Goal: Information Seeking & Learning: Find contact information

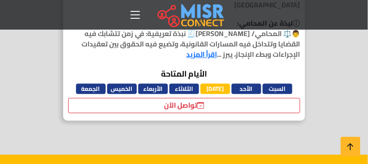
scroll to position [380, 0]
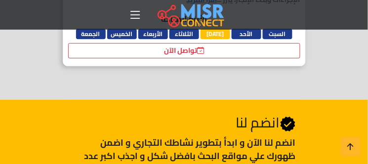
click at [187, 6] on link "اقرأ المزيد" at bounding box center [202, -1] width 31 height 13
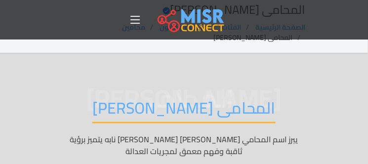
scroll to position [223, 0]
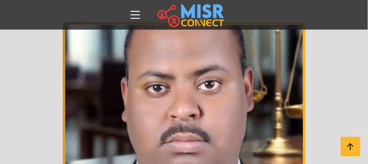
click at [368, 16] on header "الصفحة الرئيسية الفئات اخبار و مقالات أخبار الرياضة حوادث اخبار طبية مشاهير اخب…" at bounding box center [184, 15] width 368 height 30
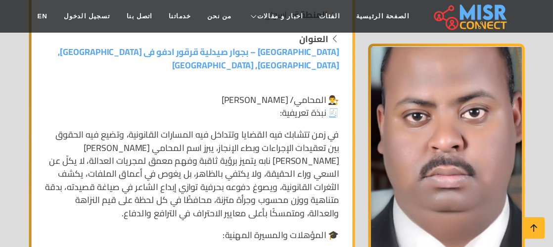
scroll to position [255, 0]
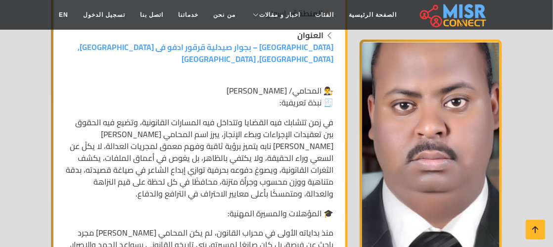
drag, startPoint x: 373, startPoint y: 1, endPoint x: 26, endPoint y: 110, distance: 363.4
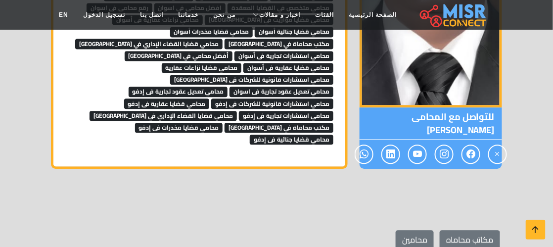
scroll to position [823, 0]
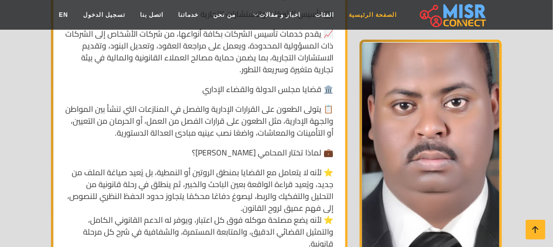
click at [368, 24] on link "الصفحة الرئيسية" at bounding box center [372, 14] width 63 height 19
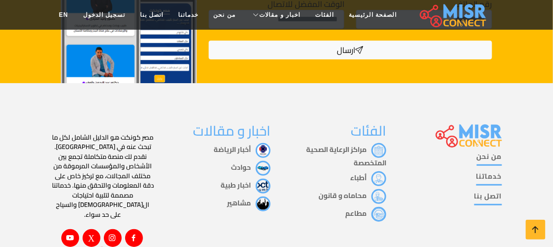
scroll to position [1995, 0]
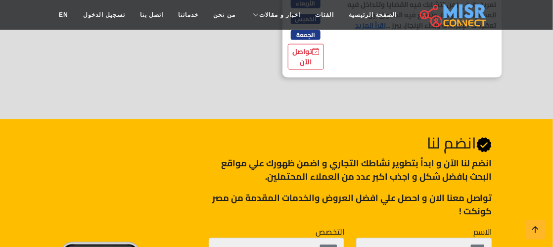
scroll to position [399, 0]
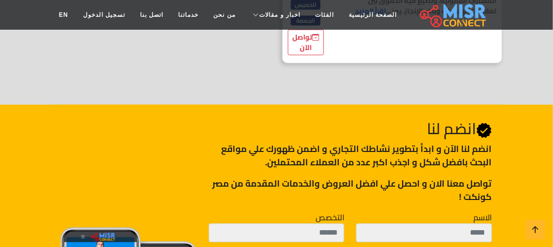
click at [359, 17] on link "اقرأ المزيد" at bounding box center [370, 10] width 31 height 13
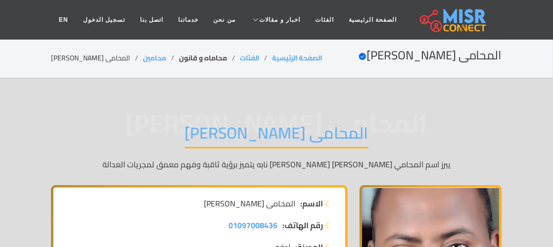
click at [206, 55] on link "محاماه و قانون" at bounding box center [203, 57] width 48 height 13
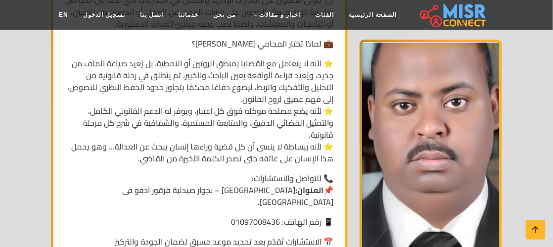
scroll to position [775, 0]
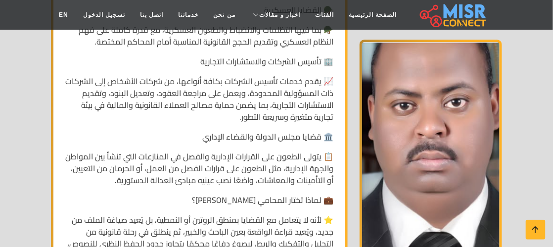
drag, startPoint x: 536, startPoint y: 64, endPoint x: 534, endPoint y: 57, distance: 7.7
click at [534, 57] on section "المحامى زيدان مرعي زيدان حامد المحامى زيدان مرعي زيدان حامد يبرز اسم المحامي زي…" at bounding box center [276, 99] width 553 height 1590
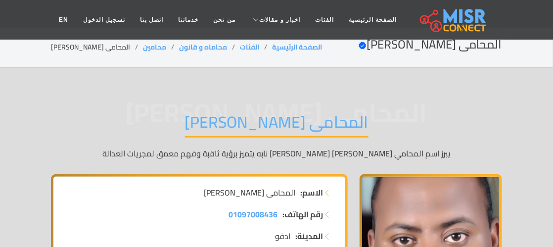
scroll to position [0, 0]
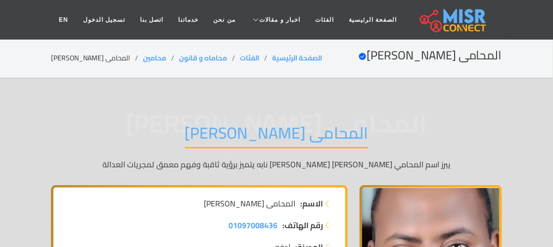
drag, startPoint x: 172, startPoint y: 148, endPoint x: 388, endPoint y: 156, distance: 216.8
click at [388, 156] on div "المحامى زيدان مرعي زيدان حامد المحامى زيدان مرعي زيدان حامد يبرز اسم المحامي زي…" at bounding box center [276, 146] width 451 height 77
copy div "ى زيدان مرعي زيدان حامد المحامى زيدان مرعي زيدان حامد"
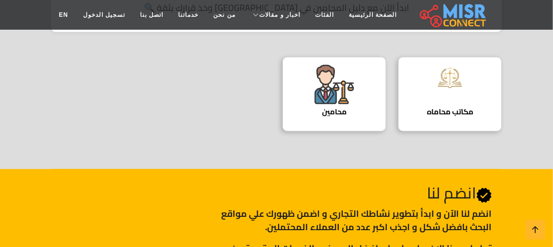
scroll to position [337, 0]
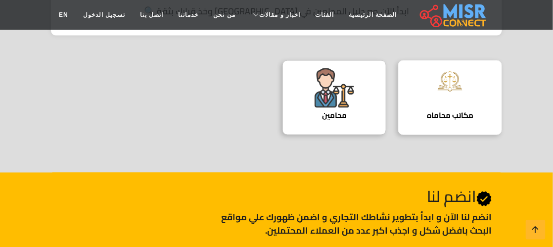
click at [451, 120] on h4 "مكاتب محاماه" at bounding box center [449, 115] width 73 height 9
click at [453, 92] on img at bounding box center [450, 81] width 40 height 26
click at [432, 120] on h4 "مكاتب محاماه" at bounding box center [449, 115] width 73 height 9
click at [322, 120] on h4 "محامين" at bounding box center [334, 115] width 73 height 9
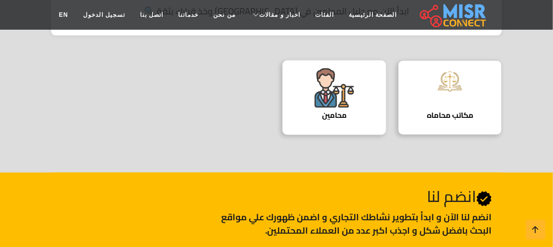
click at [322, 120] on h4 "محامين" at bounding box center [334, 115] width 73 height 9
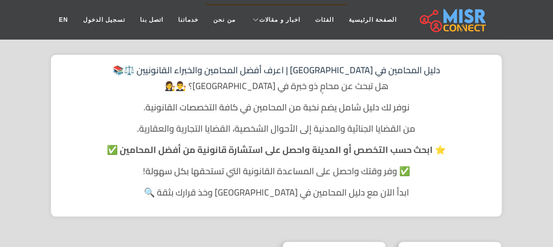
scroll to position [0, 0]
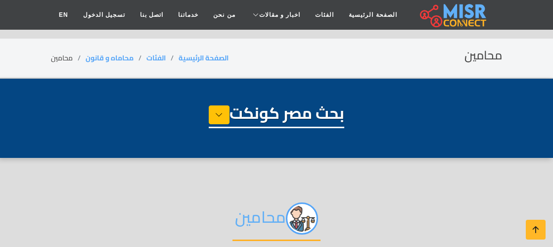
select select "**********"
select select "*******"
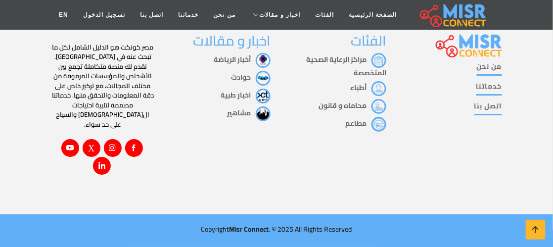
scroll to position [3979, 0]
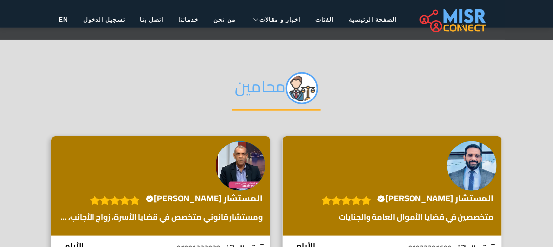
scroll to position [0, 0]
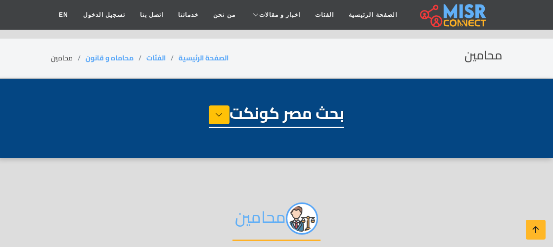
select select "**********"
select select "*******"
